Goal: Information Seeking & Learning: Learn about a topic

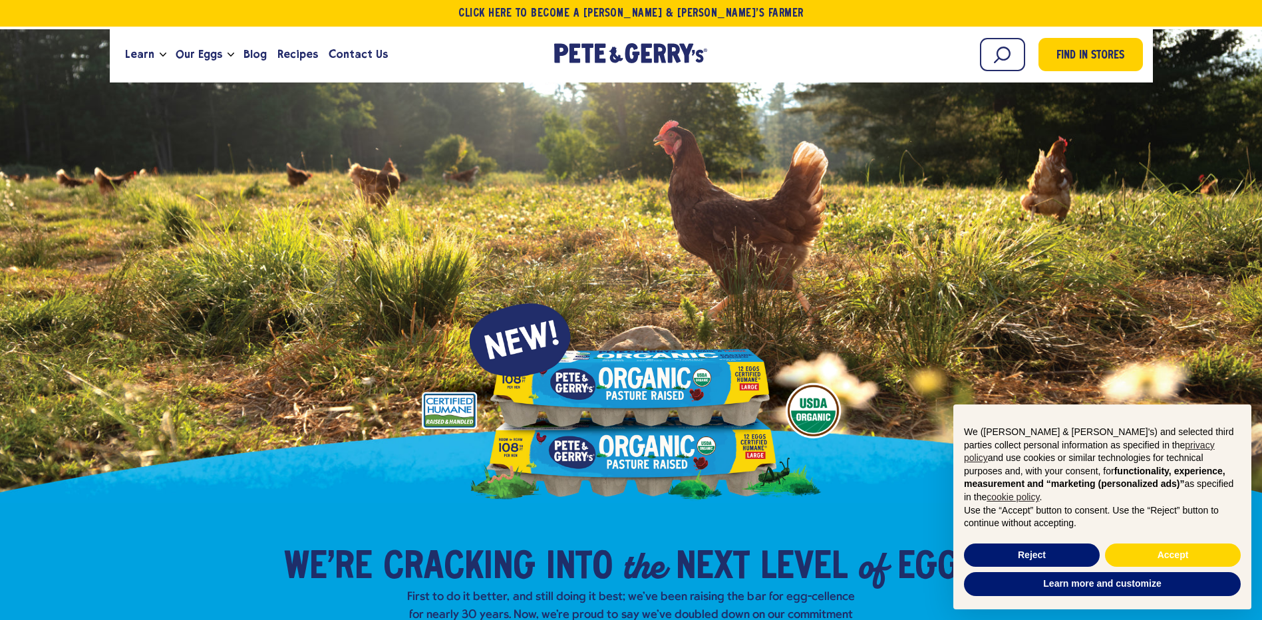
scroll to position [133, 0]
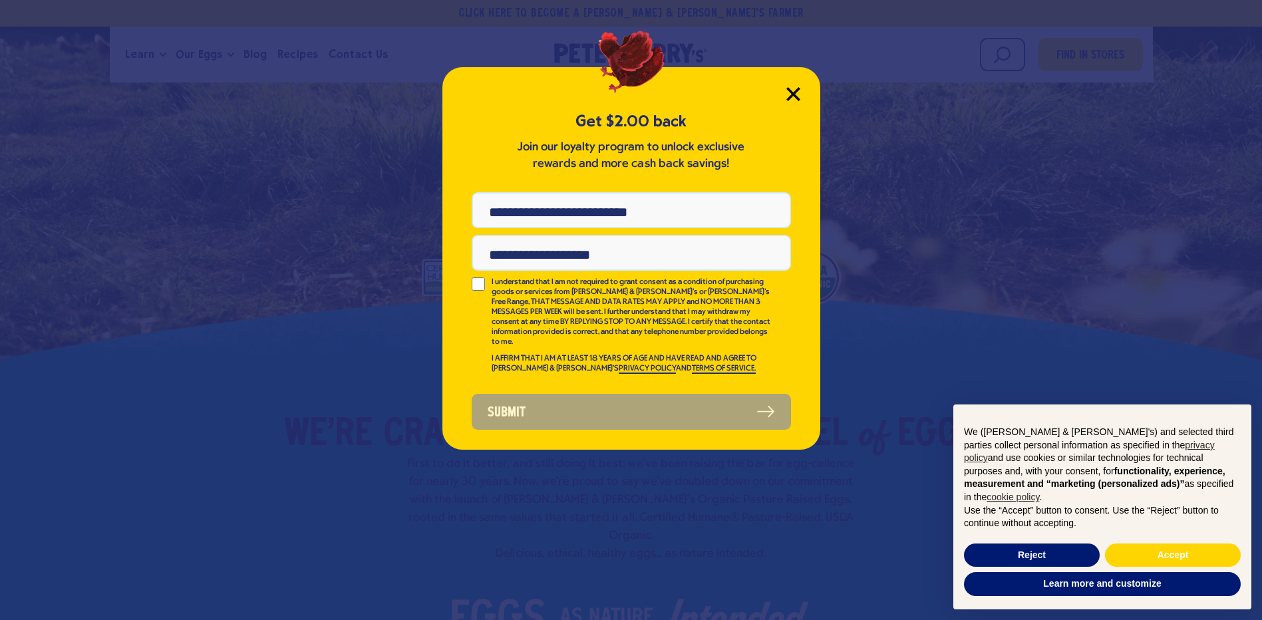
click at [792, 93] on icon "Close Modal" at bounding box center [793, 94] width 12 height 12
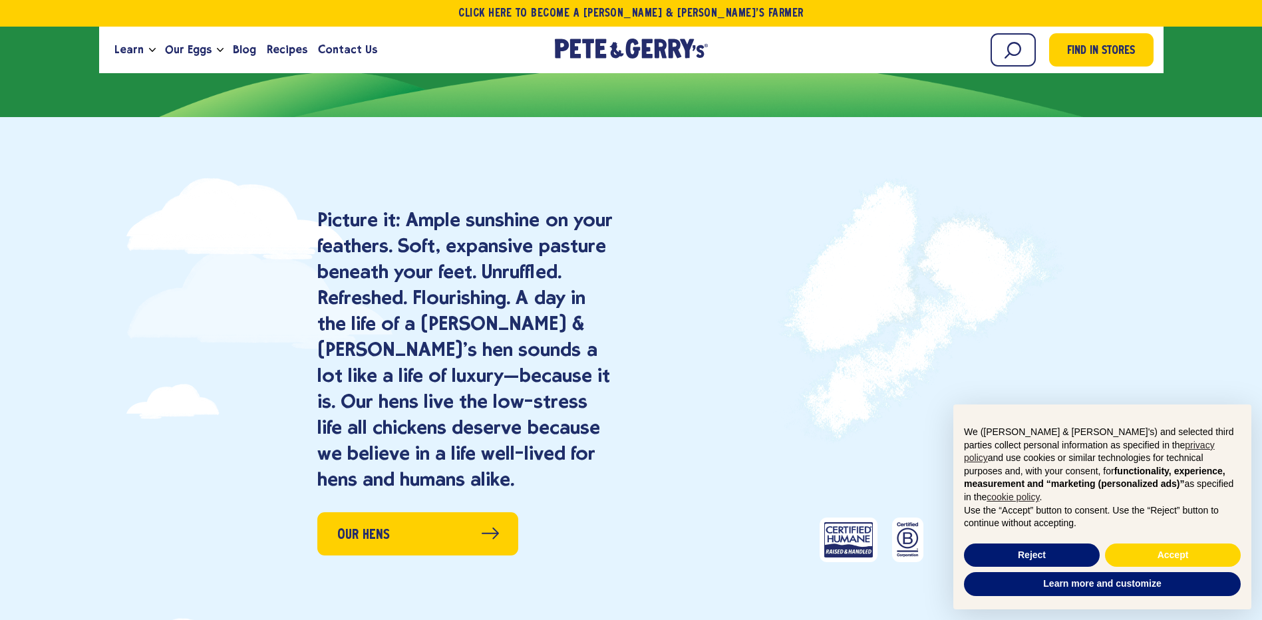
scroll to position [1531, 0]
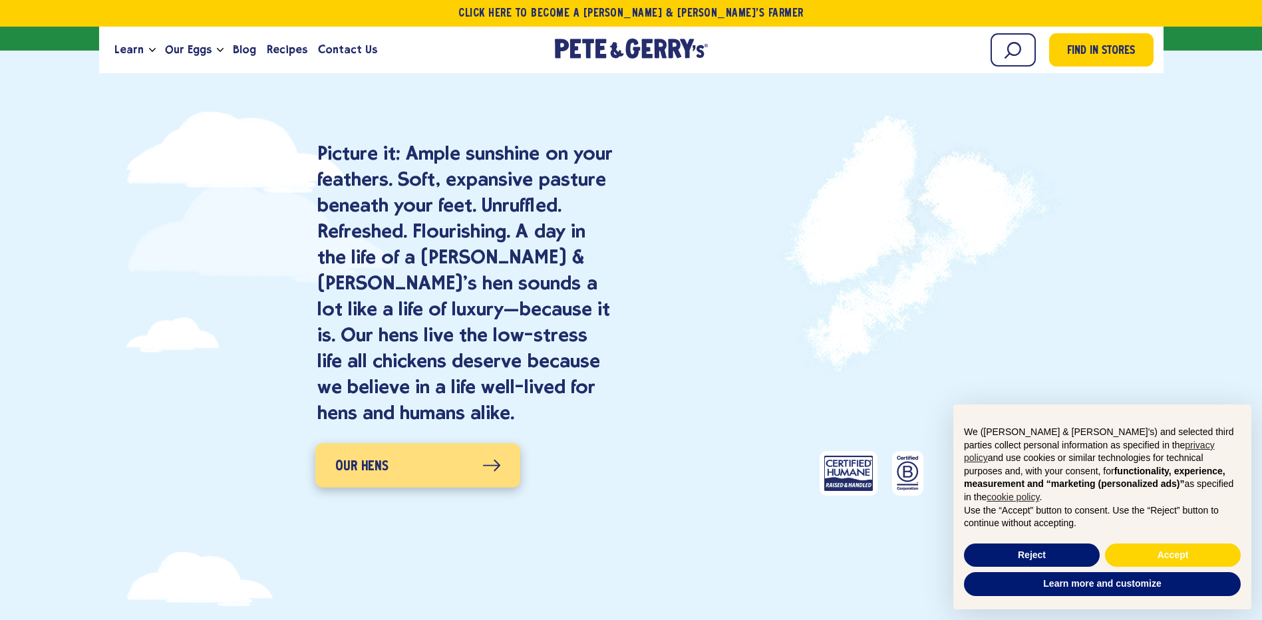
drag, startPoint x: 492, startPoint y: 443, endPoint x: 474, endPoint y: 437, distance: 19.8
click at [492, 459] on icon at bounding box center [491, 465] width 18 height 13
drag, startPoint x: 488, startPoint y: 441, endPoint x: 475, endPoint y: 443, distance: 12.7
click at [486, 459] on icon at bounding box center [491, 465] width 18 height 13
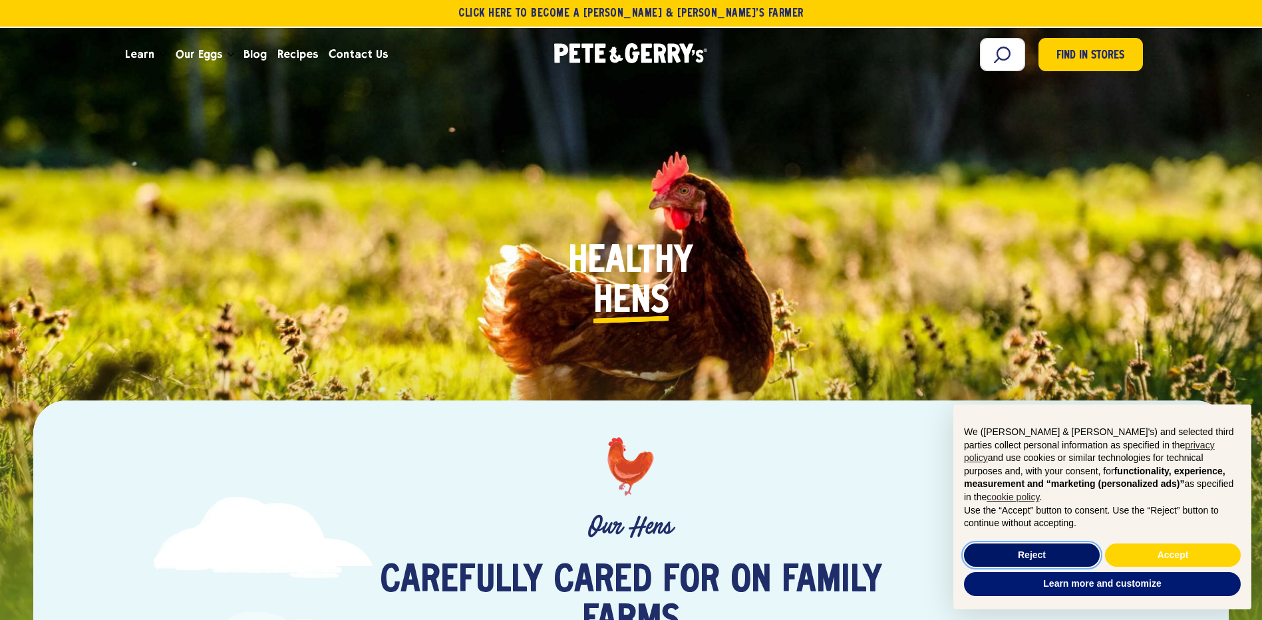
click at [1042, 559] on button "Reject" at bounding box center [1032, 556] width 136 height 24
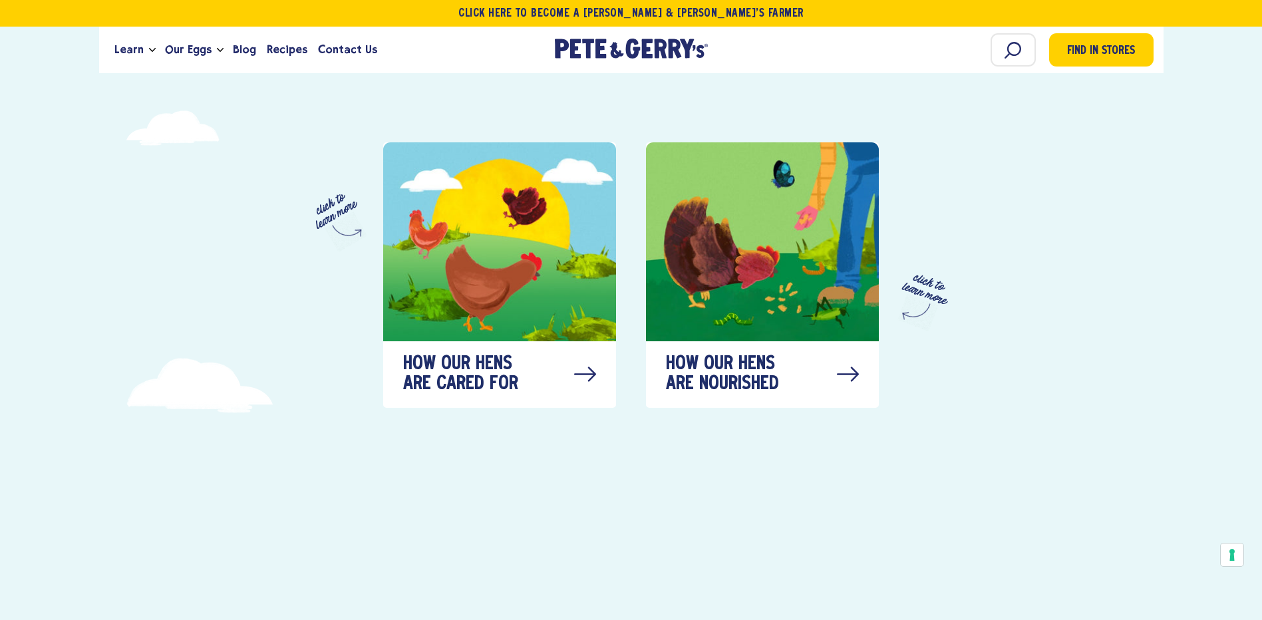
scroll to position [865, 0]
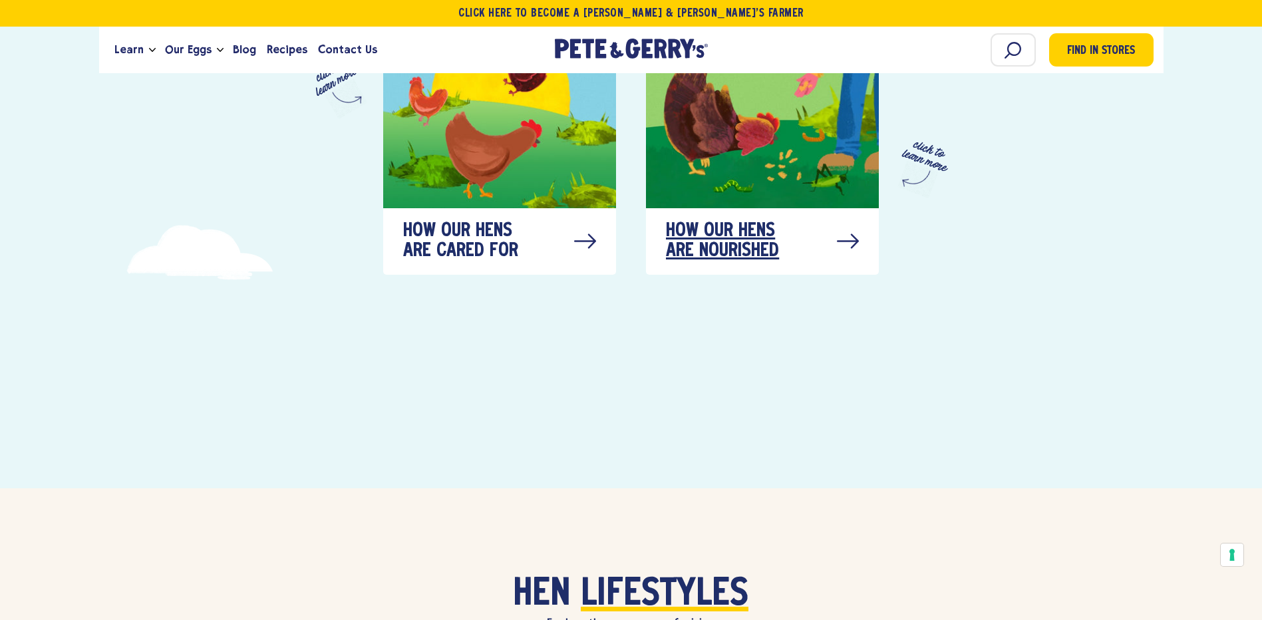
click at [850, 222] on icon at bounding box center [848, 242] width 22 height 40
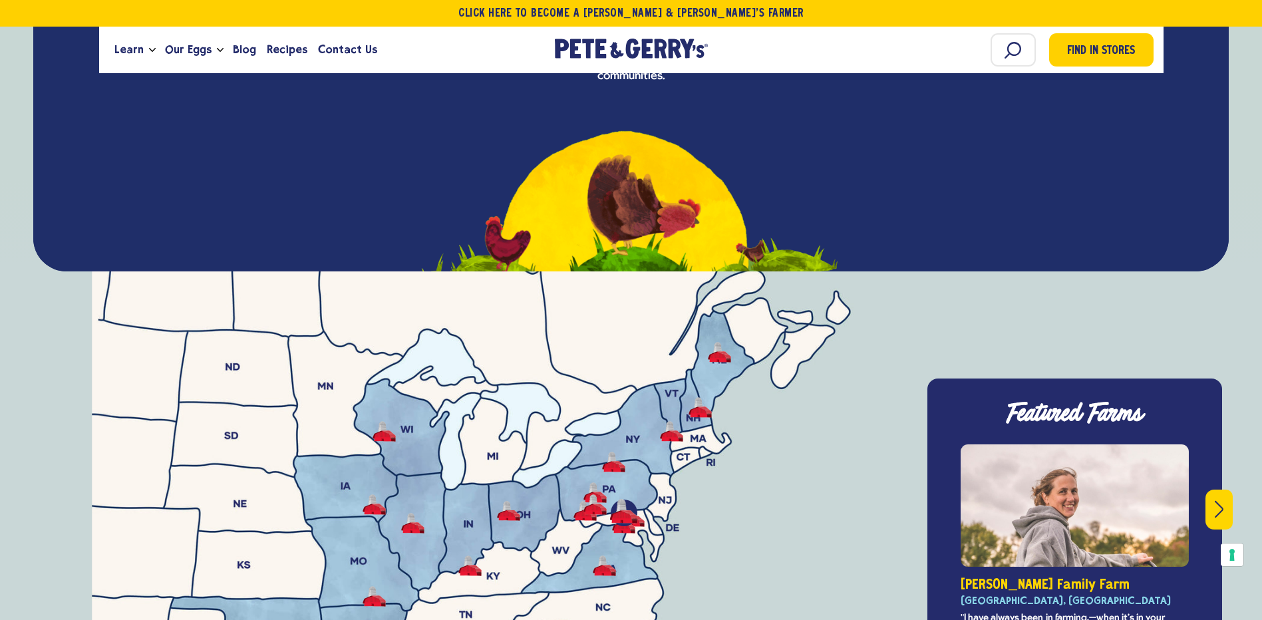
scroll to position [4598, 0]
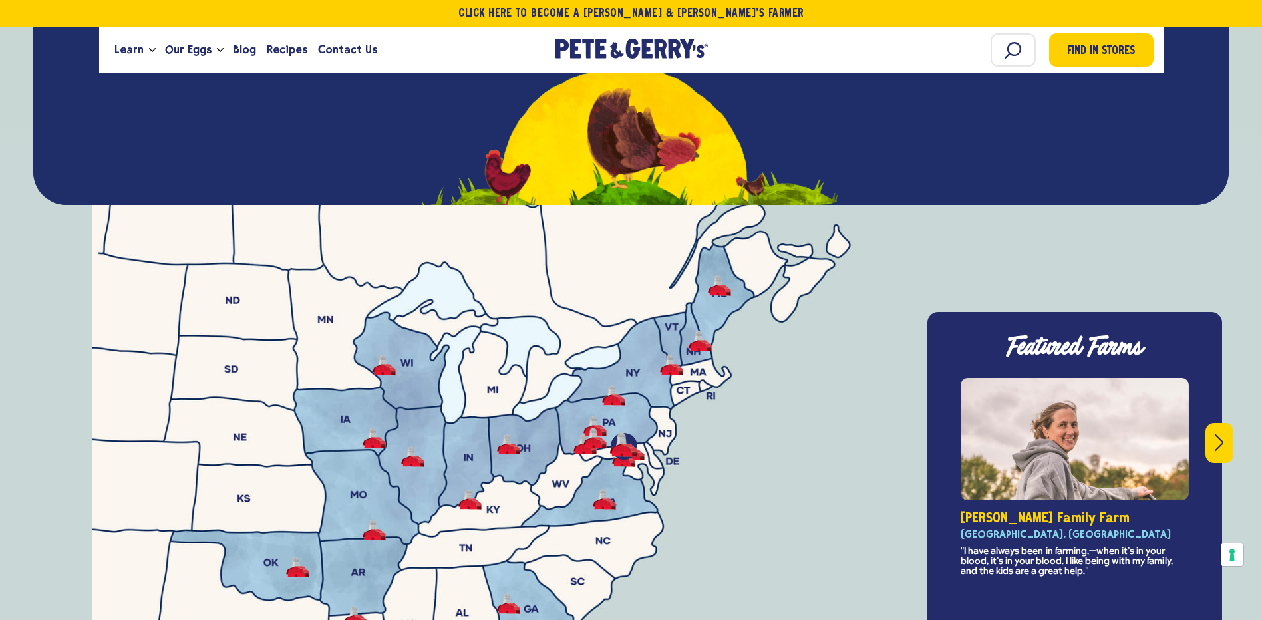
click at [1220, 434] on icon "Next" at bounding box center [1219, 443] width 9 height 18
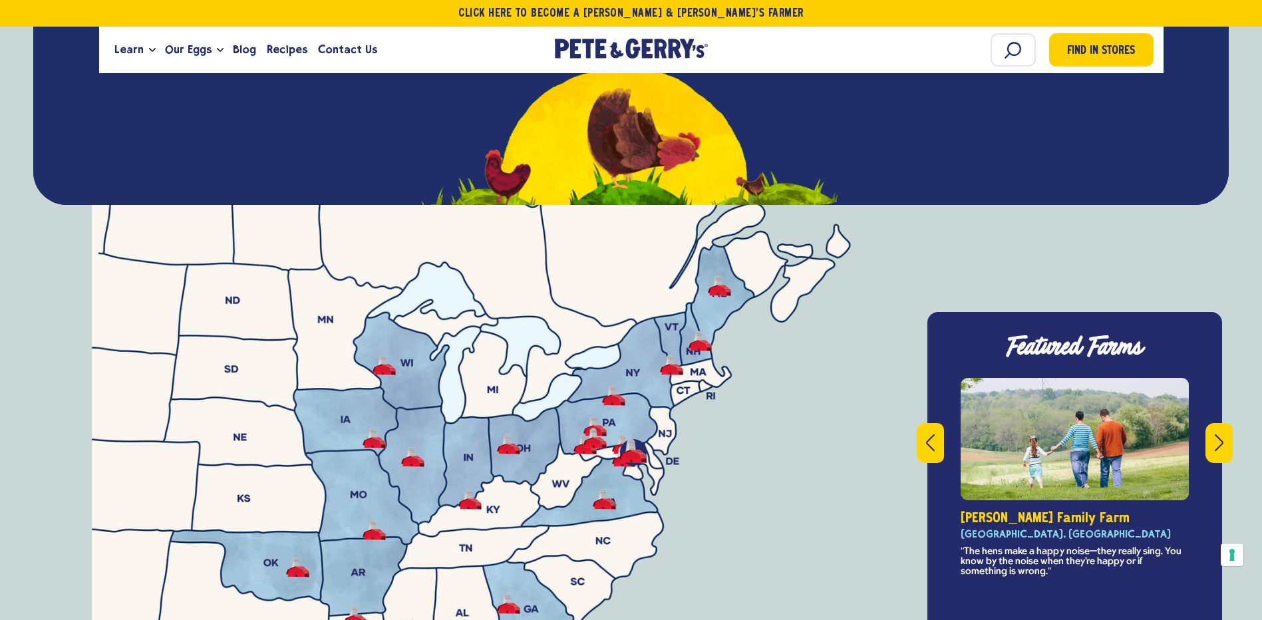
click at [1207, 423] on button "Next" at bounding box center [1219, 443] width 27 height 40
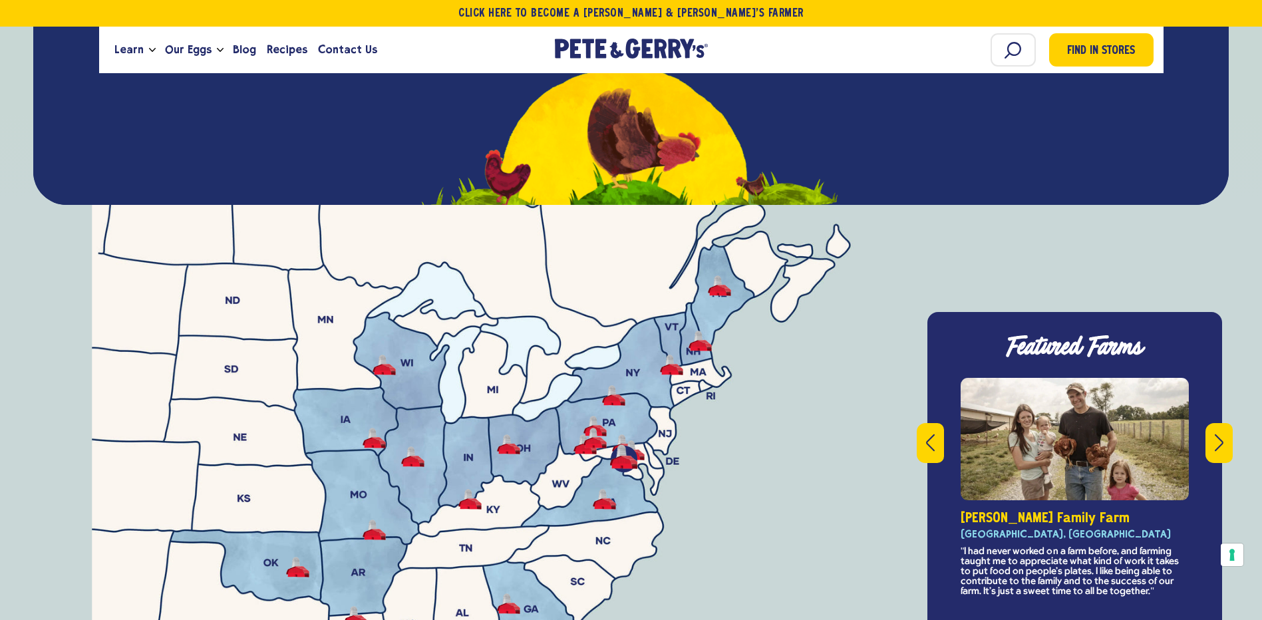
click at [1204, 411] on div "This is a carousel with rotating slides. Use Next and Previous buttons to navig…" at bounding box center [1075, 508] width 262 height 260
click at [1215, 434] on icon "Next" at bounding box center [1219, 443] width 9 height 18
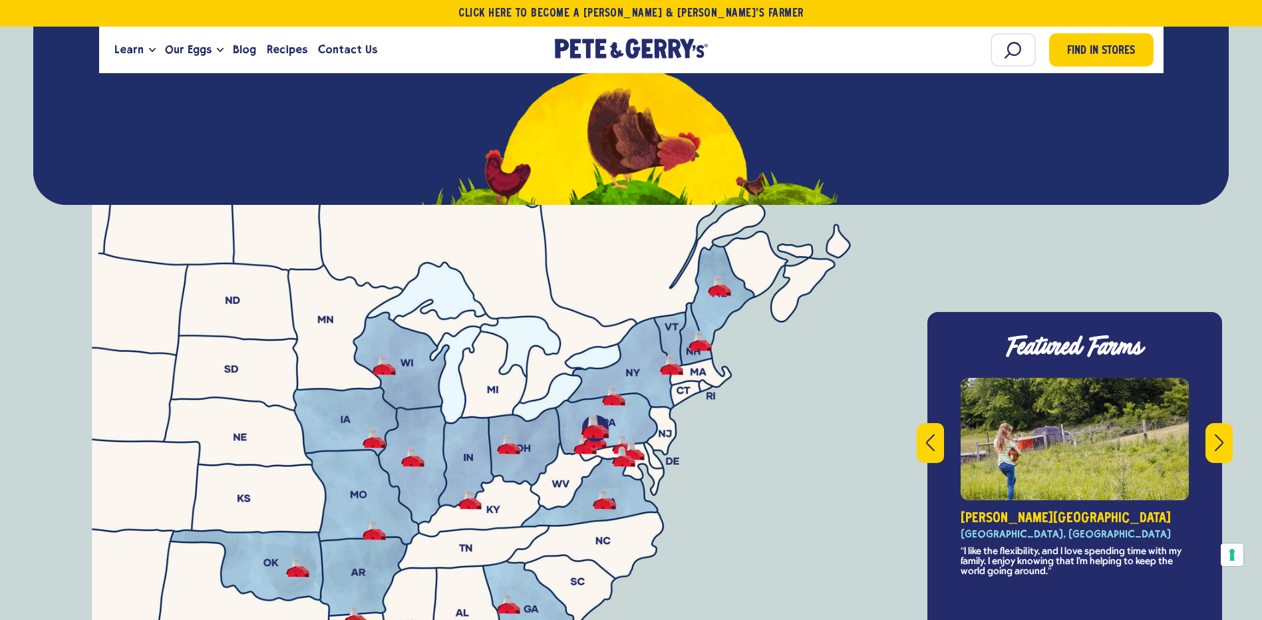
click at [1215, 434] on icon "Next" at bounding box center [1219, 443] width 9 height 18
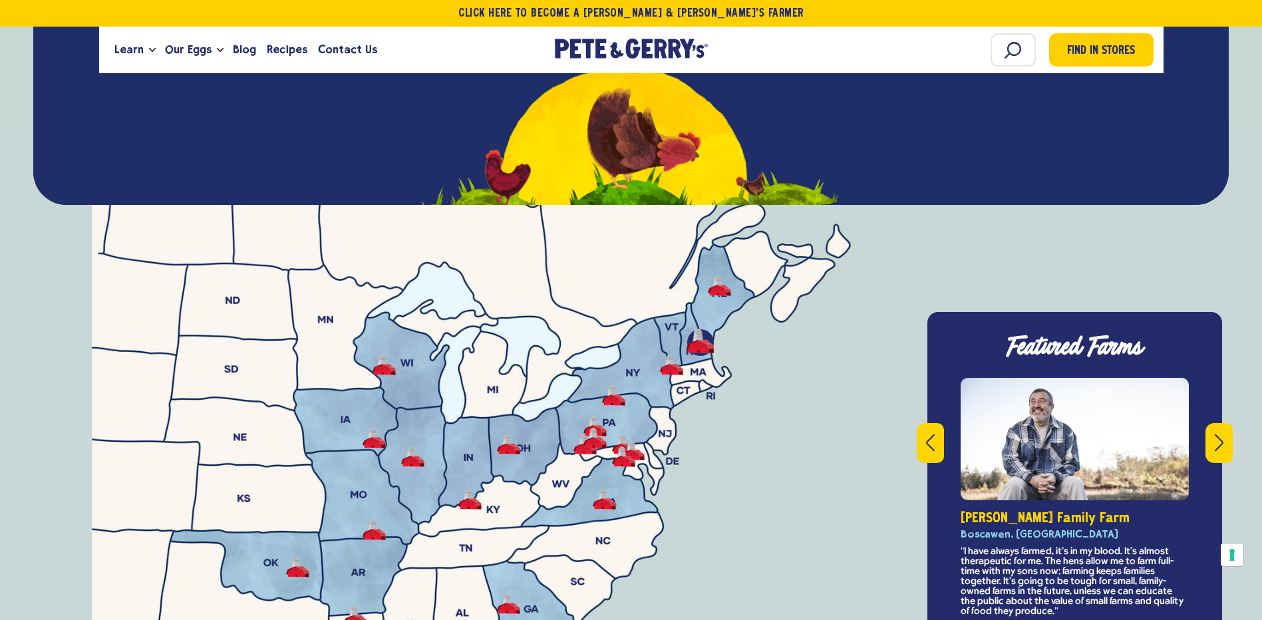
click at [1215, 434] on icon "Next" at bounding box center [1219, 443] width 9 height 18
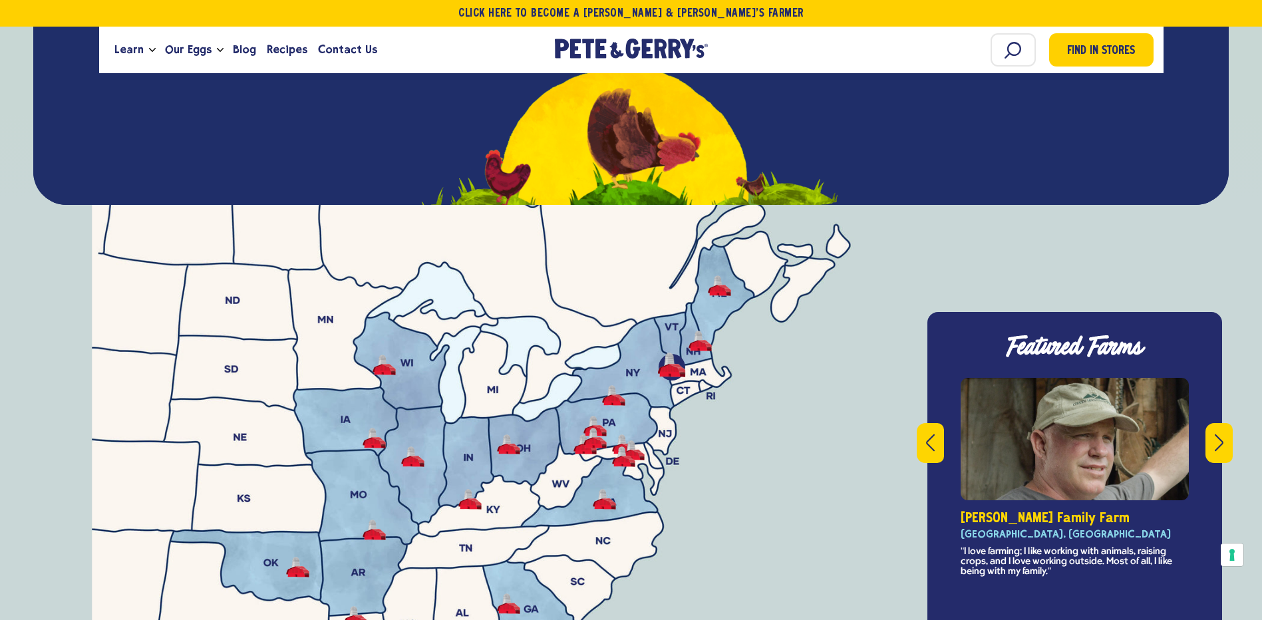
click at [1215, 434] on icon "Next" at bounding box center [1219, 443] width 9 height 18
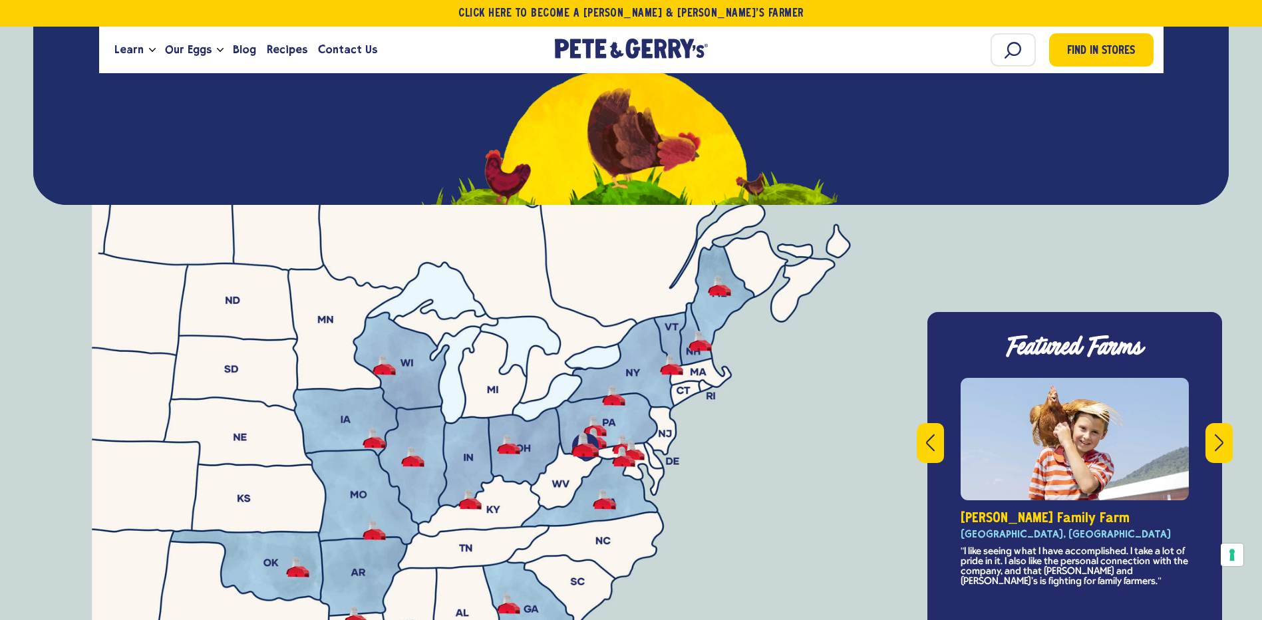
click at [1215, 434] on icon "Next" at bounding box center [1219, 443] width 9 height 18
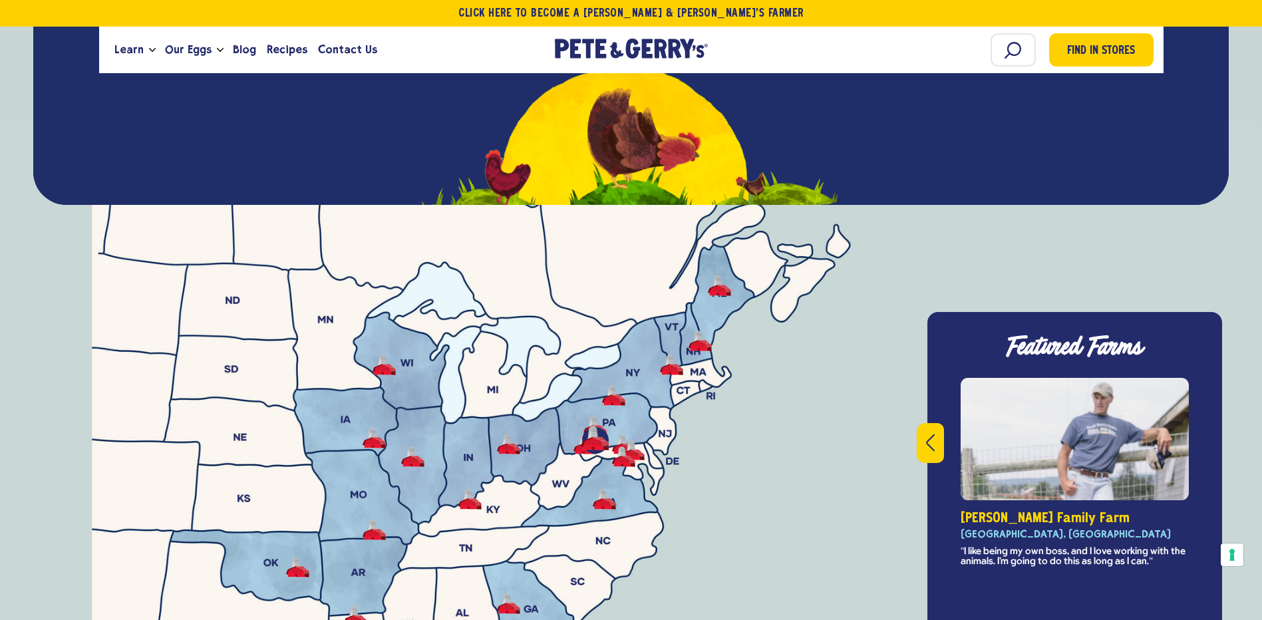
click at [1215, 410] on div "Featured Farms This is a carousel with rotating slides. Use Next and Previous b…" at bounding box center [1075, 483] width 295 height 342
